Goal: Information Seeking & Learning: Stay updated

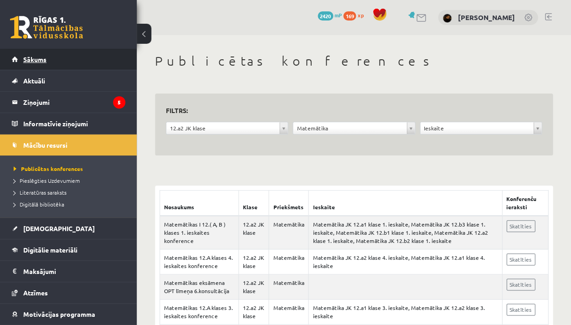
click at [58, 61] on link "Sākums" at bounding box center [69, 59] width 114 height 21
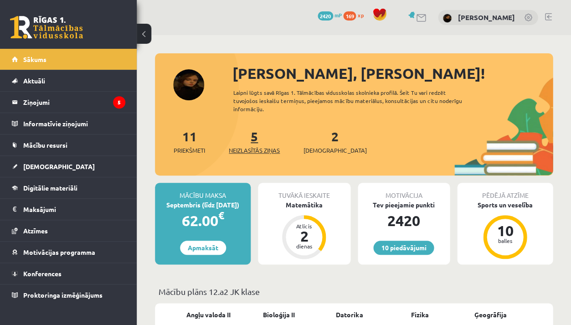
click at [259, 136] on link "5 Neizlasītās ziņas" at bounding box center [254, 141] width 51 height 27
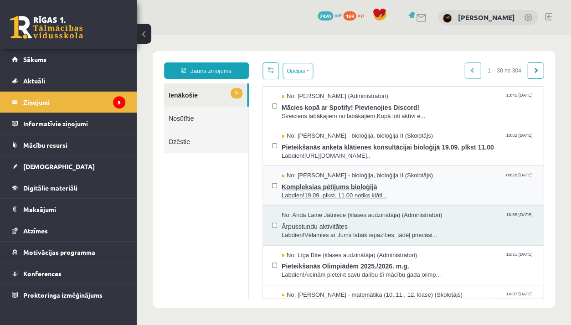
click at [331, 192] on span "Labdien!19.09. plkst. 11.00 notiks klāti..." at bounding box center [408, 196] width 253 height 9
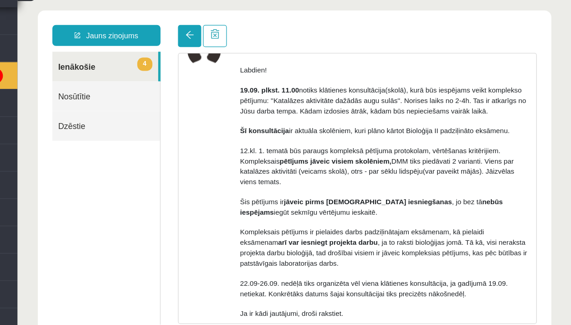
click at [149, 30] on link at bounding box center [152, 26] width 18 height 17
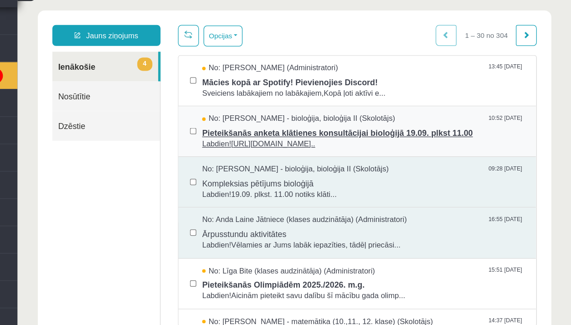
click at [218, 107] on span "Labdien!https://docs.google.com/forms/d/e/1FAIpQLScgFa-OK..." at bounding box center [288, 111] width 253 height 9
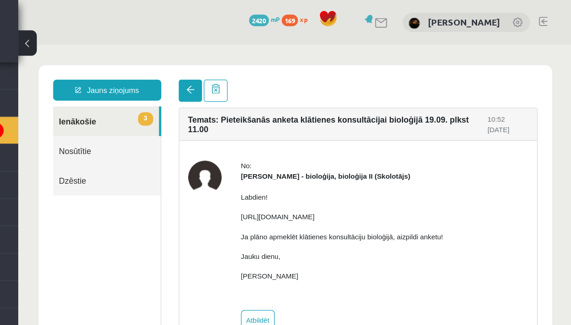
click at [149, 85] on link at bounding box center [153, 80] width 18 height 17
click at [149, 86] on link at bounding box center [153, 80] width 18 height 17
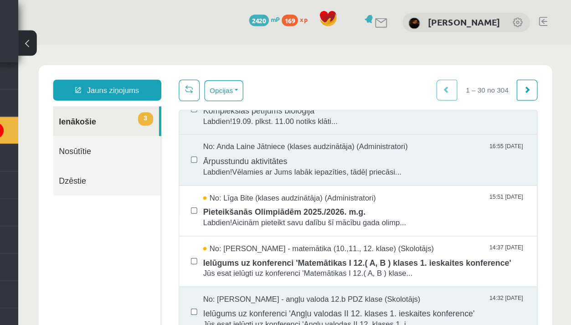
scroll to position [115, 0]
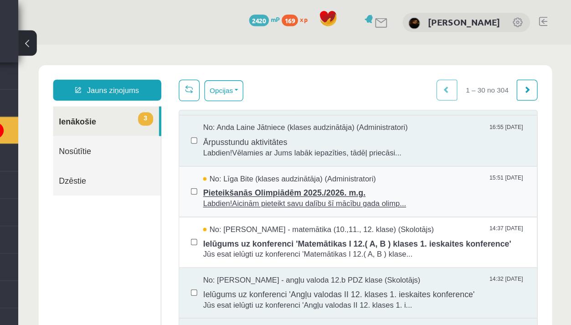
click at [202, 157] on span "Pieteikšanās Olimpiādēm 2025./2026. m.g." at bounding box center [289, 159] width 253 height 11
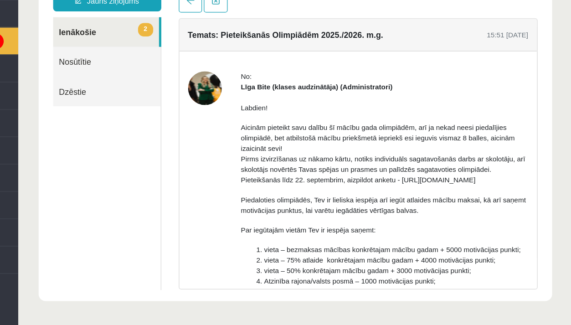
scroll to position [0, 0]
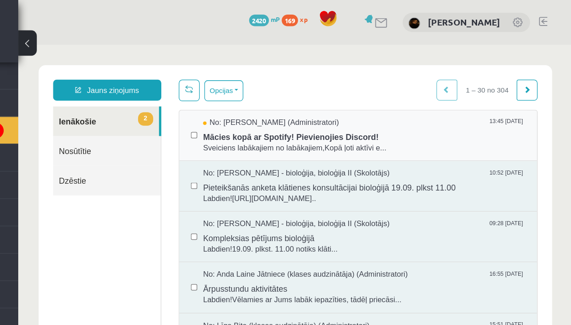
click at [218, 129] on div "No: Ivo Čapiņš (Administratori) 13:45 12/09/2025 Mācies kopā ar Spotify! Pievie…" at bounding box center [285, 116] width 280 height 40
click at [225, 118] on span "Mācies kopā ar Spotify! Pievienojies Discord!" at bounding box center [289, 115] width 253 height 11
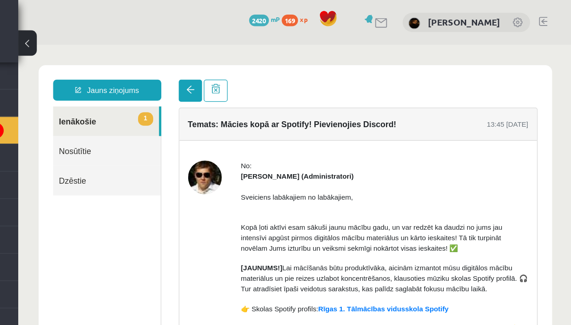
click at [151, 81] on span at bounding box center [153, 80] width 6 height 6
